Goal: Transaction & Acquisition: Subscribe to service/newsletter

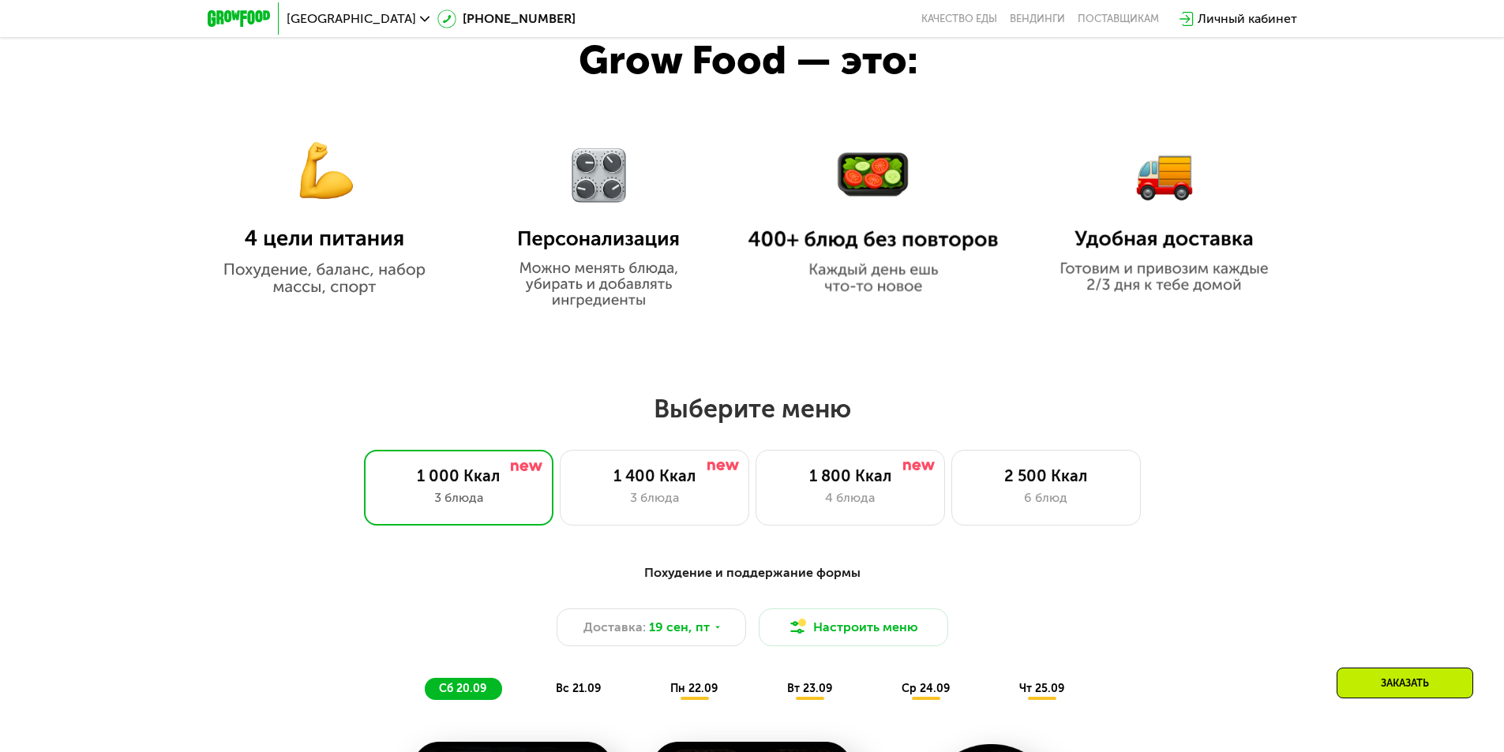
scroll to position [1263, 0]
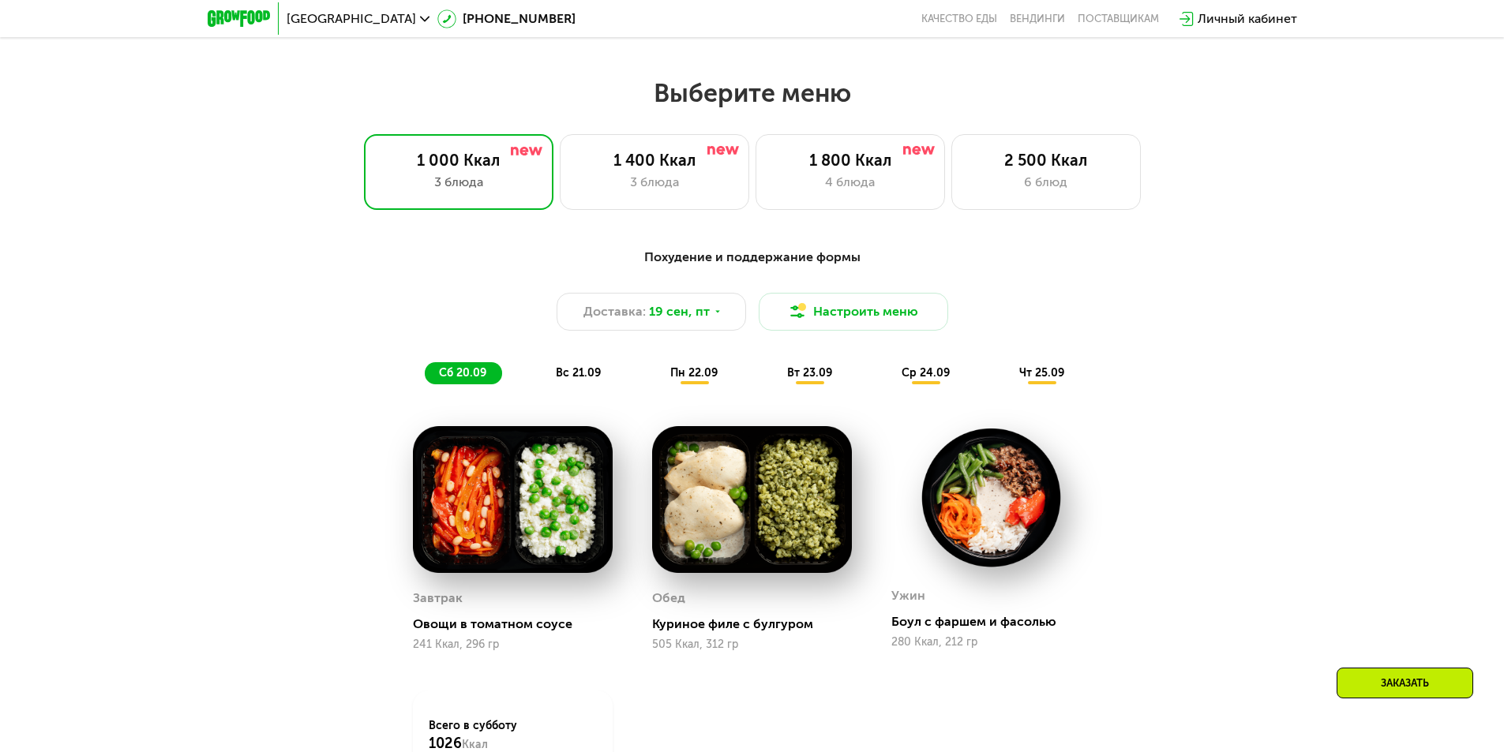
click at [1138, 274] on div "Похудение и поддержание формы Доставка: [DATE] Настроить меню сб 20.09 вс 21.09…" at bounding box center [752, 316] width 935 height 137
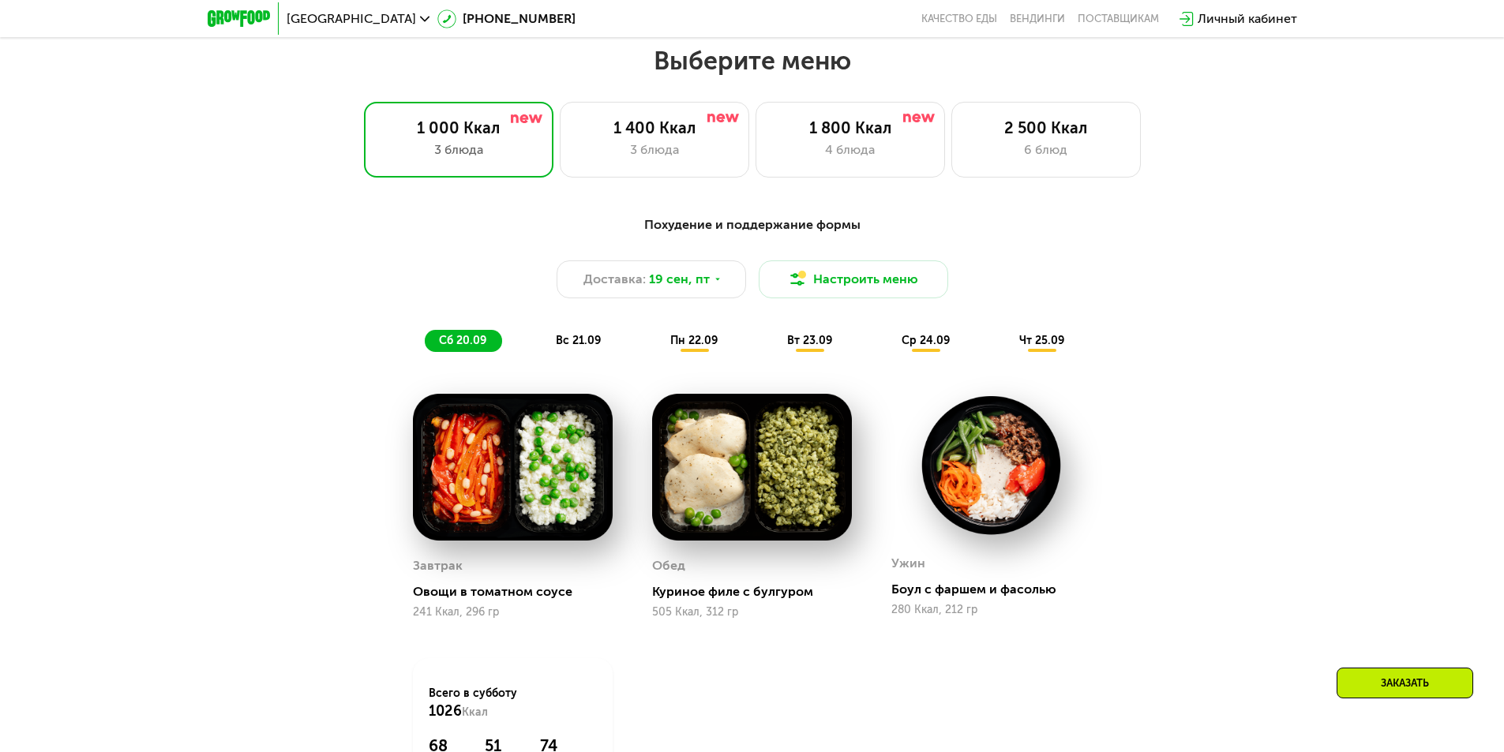
scroll to position [1342, 0]
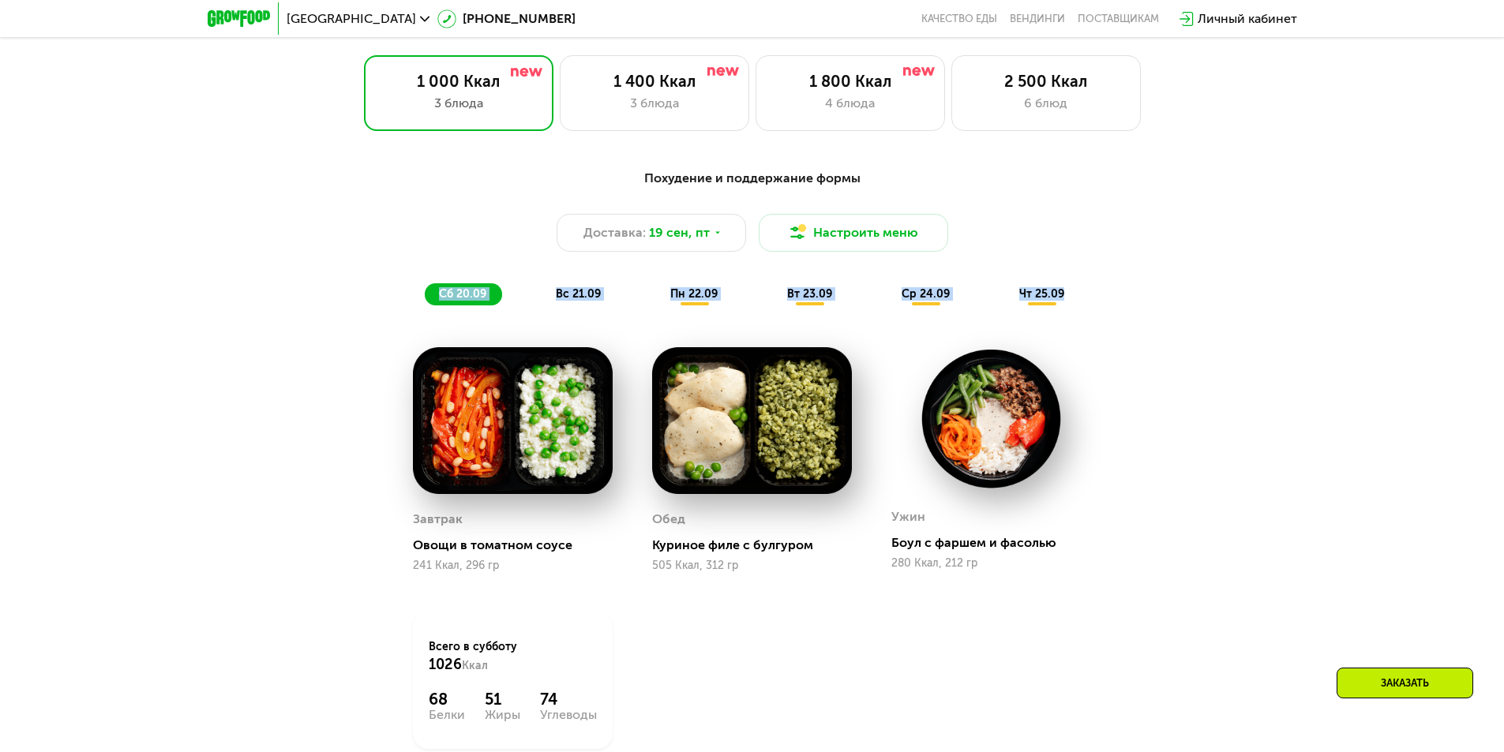
drag, startPoint x: 405, startPoint y: 297, endPoint x: 1097, endPoint y: 292, distance: 692.2
click at [1069, 295] on div "Похудение и поддержание формы Доставка: [DATE] Настроить меню сб 20.09 вс 21.09…" at bounding box center [752, 237] width 935 height 137
click at [1141, 290] on div "Похудение и поддержание формы Доставка: [DATE] Настроить меню сб 20.09 вс 21.09…" at bounding box center [752, 237] width 935 height 137
click at [1052, 234] on div "Доставка: [DATE] Настроить меню" at bounding box center [752, 233] width 935 height 38
click at [1043, 236] on div "Доставка: [DATE] Настроить меню" at bounding box center [752, 233] width 935 height 38
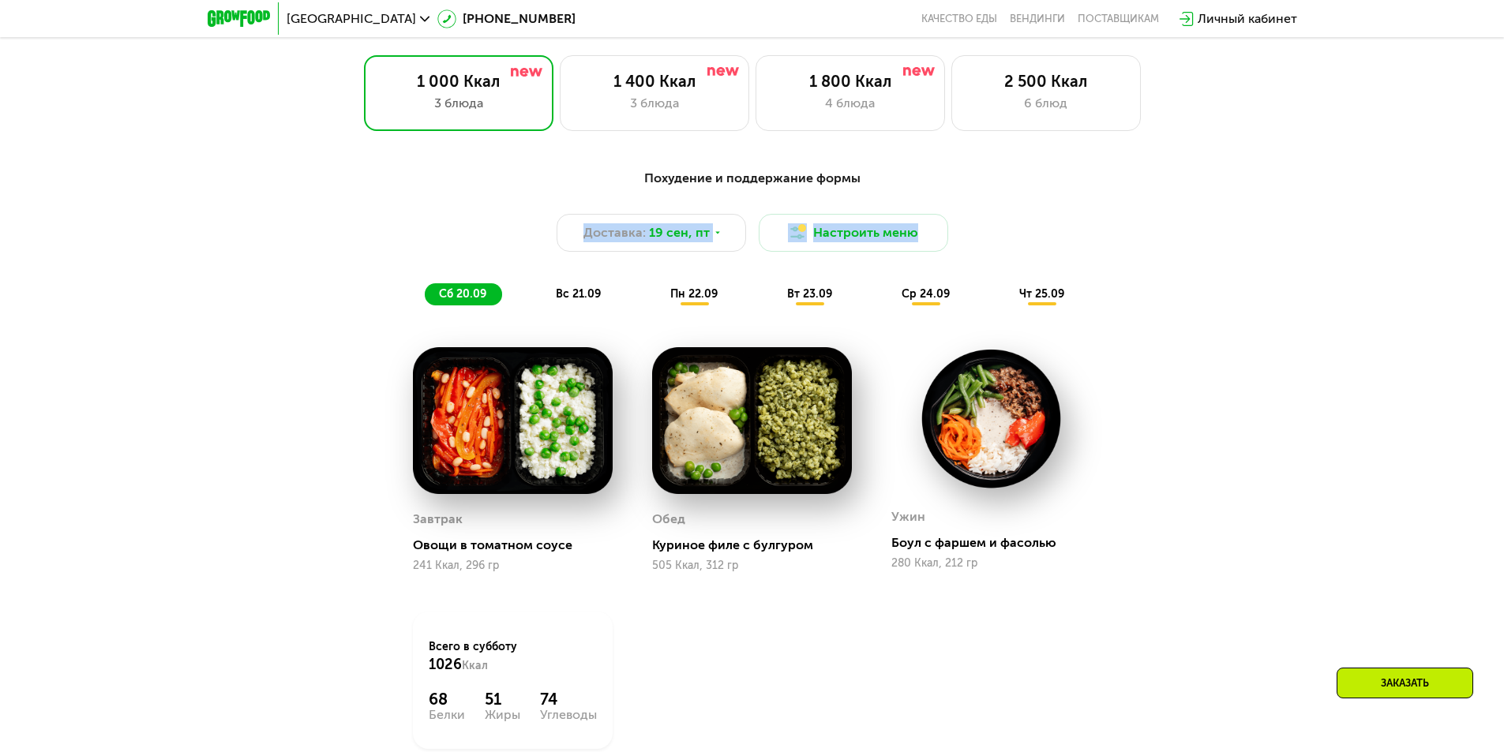
drag, startPoint x: 521, startPoint y: 242, endPoint x: 1066, endPoint y: 254, distance: 544.7
click at [1062, 252] on div "Доставка: [DATE] Настроить меню" at bounding box center [752, 233] width 935 height 38
click at [1066, 252] on div "Доставка: [DATE] Настроить меню" at bounding box center [752, 233] width 935 height 38
drag, startPoint x: 1019, startPoint y: 247, endPoint x: 521, endPoint y: 242, distance: 498.1
click at [507, 247] on div "Доставка: [DATE] Настроить меню" at bounding box center [752, 233] width 935 height 38
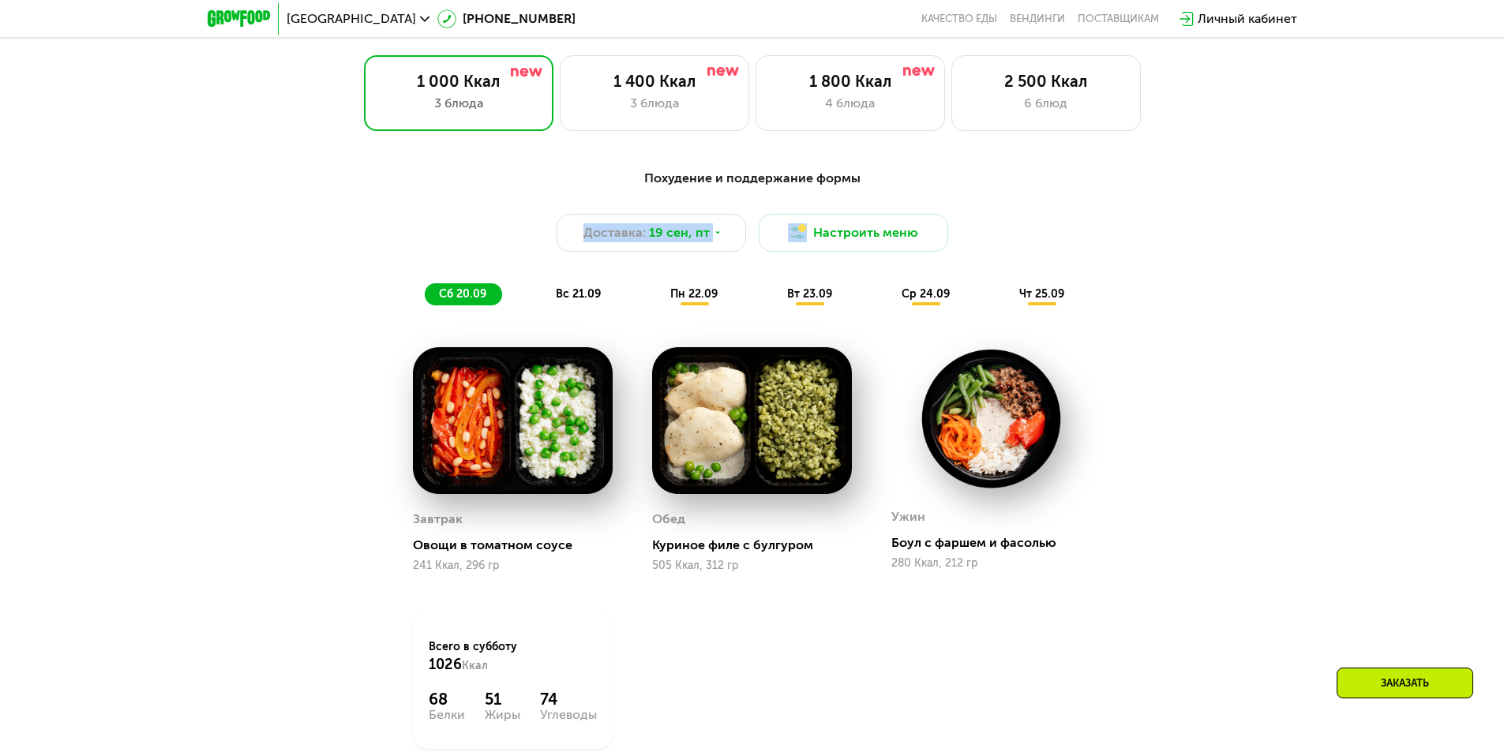
click at [521, 242] on div "Доставка: [DATE] Настроить меню" at bounding box center [752, 233] width 935 height 38
drag, startPoint x: 529, startPoint y: 239, endPoint x: 936, endPoint y: 265, distance: 408.1
click at [936, 265] on div "Похудение и поддержание формы Доставка: [DATE] Настроить меню сб 20.09 вс 21.09…" at bounding box center [752, 237] width 935 height 137
click at [941, 271] on div "Похудение и поддержание формы Доставка: [DATE] Настроить меню сб 20.09 вс 21.09…" at bounding box center [752, 237] width 935 height 137
drag, startPoint x: 384, startPoint y: 297, endPoint x: 1099, endPoint y: 291, distance: 715.1
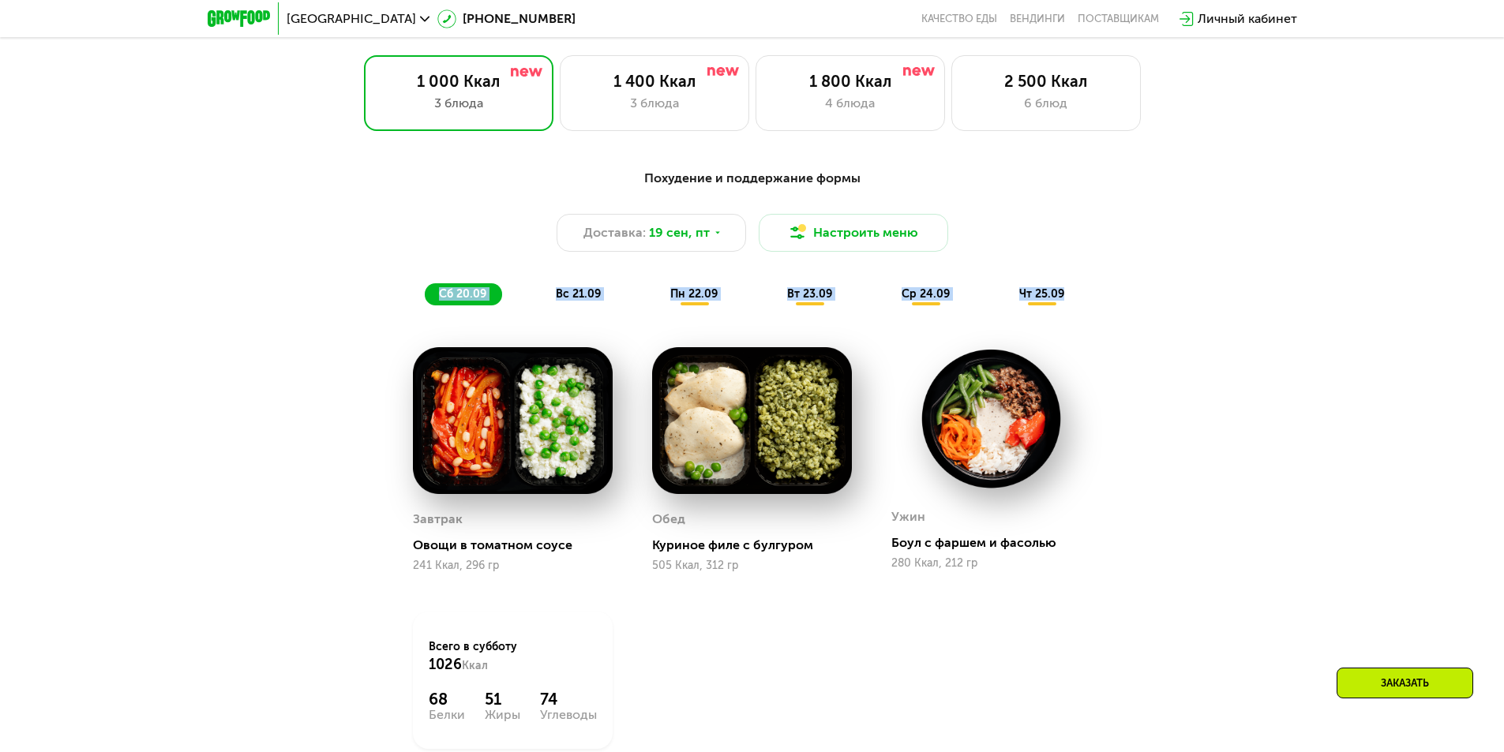
click at [1099, 291] on div "Похудение и поддержание формы Доставка: [DATE] Настроить меню сб 20.09 вс 21.09…" at bounding box center [752, 237] width 935 height 137
click at [1101, 290] on div "Похудение и поддержание формы Доставка: [DATE] Настроить меню сб 20.09 вс 21.09…" at bounding box center [752, 237] width 935 height 137
click at [1073, 252] on div "Доставка: [DATE] Настроить меню" at bounding box center [752, 233] width 935 height 38
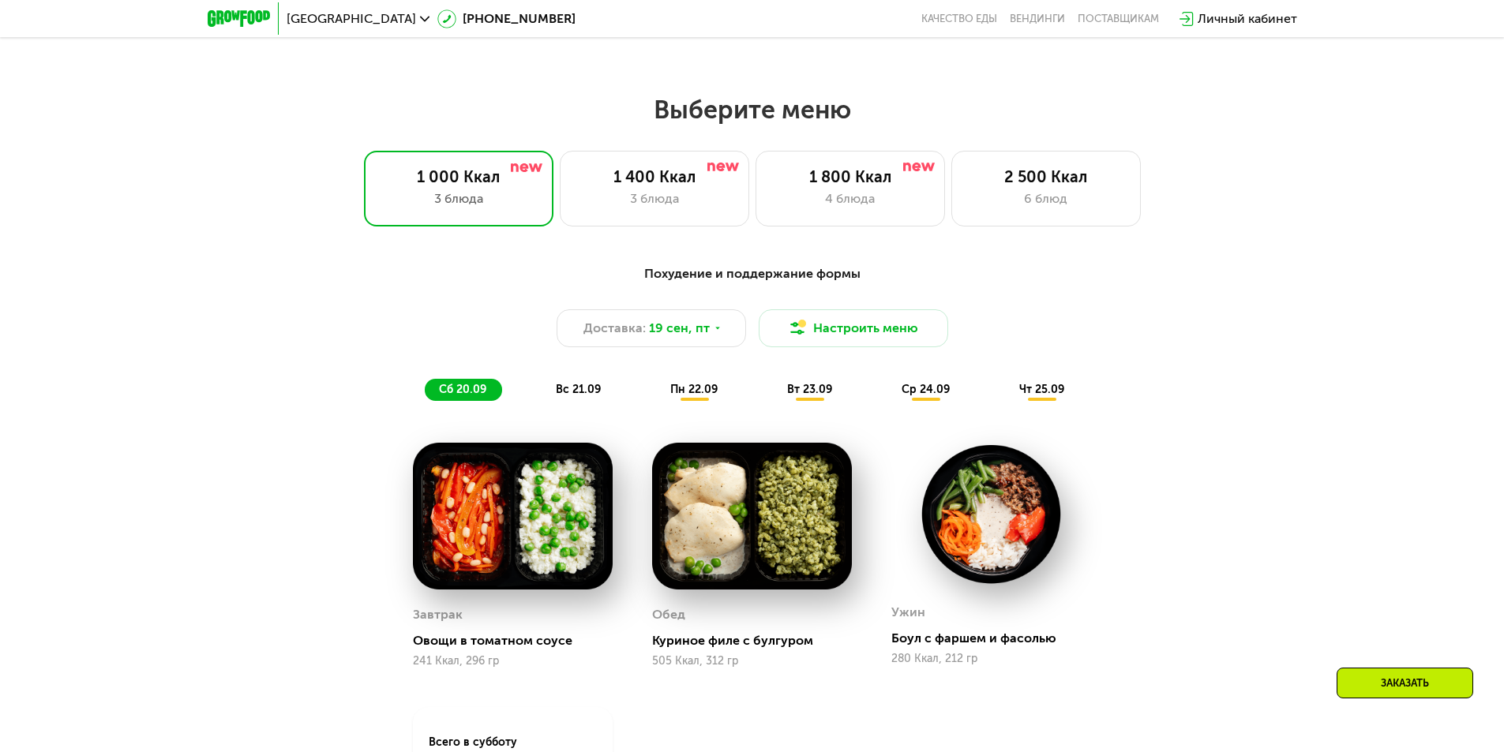
scroll to position [1263, 0]
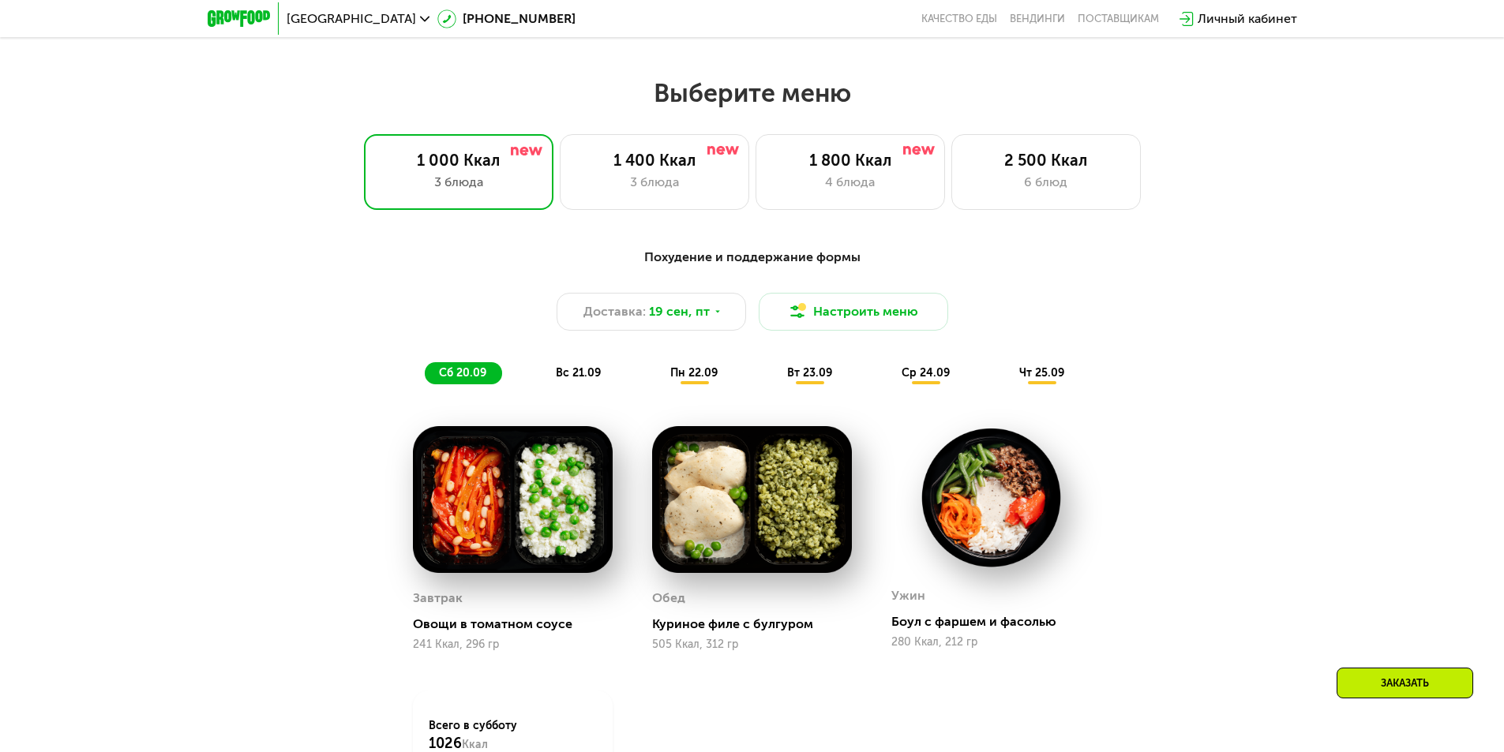
click at [792, 236] on div "Похудение и поддержание формы Доставка: [DATE] Настроить меню сб 20.09 вс 21.09…" at bounding box center [752, 579] width 1504 height 707
drag, startPoint x: 646, startPoint y: 264, endPoint x: 870, endPoint y: 254, distance: 224.4
click at [870, 254] on div "Похудение и поддержание формы" at bounding box center [752, 258] width 935 height 20
click at [855, 268] on div "Похудение и поддержание формы" at bounding box center [752, 258] width 935 height 20
